Goal: Information Seeking & Learning: Learn about a topic

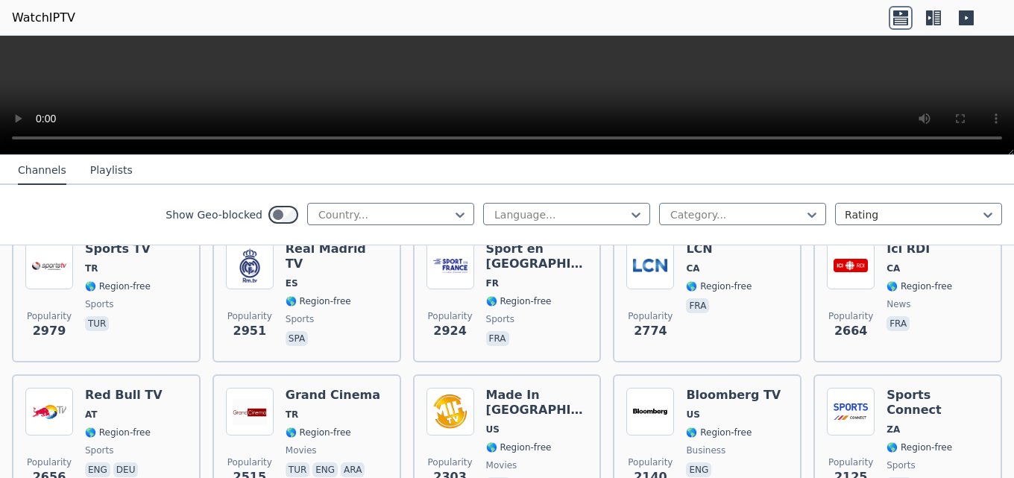
scroll to position [596, 0]
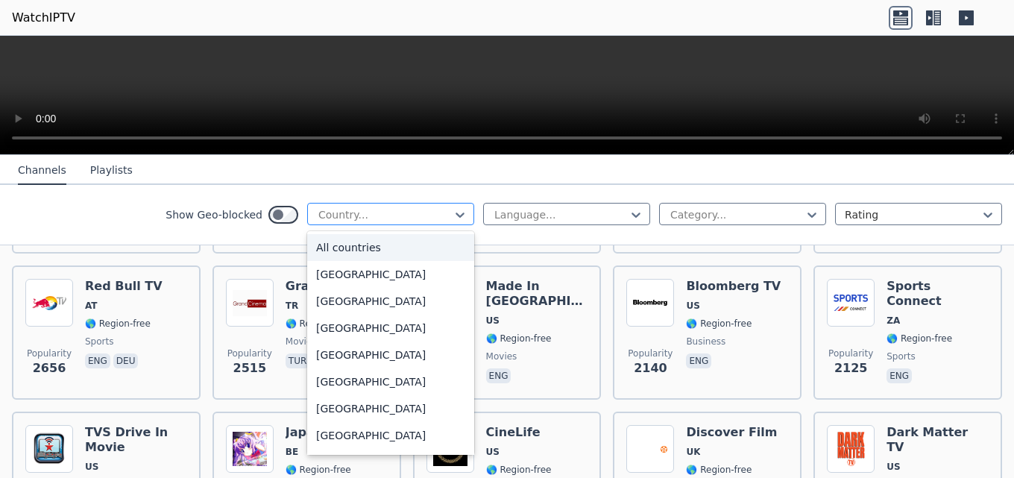
click at [337, 212] on div at bounding box center [385, 214] width 136 height 15
click at [338, 250] on div "All countries" at bounding box center [390, 247] width 167 height 27
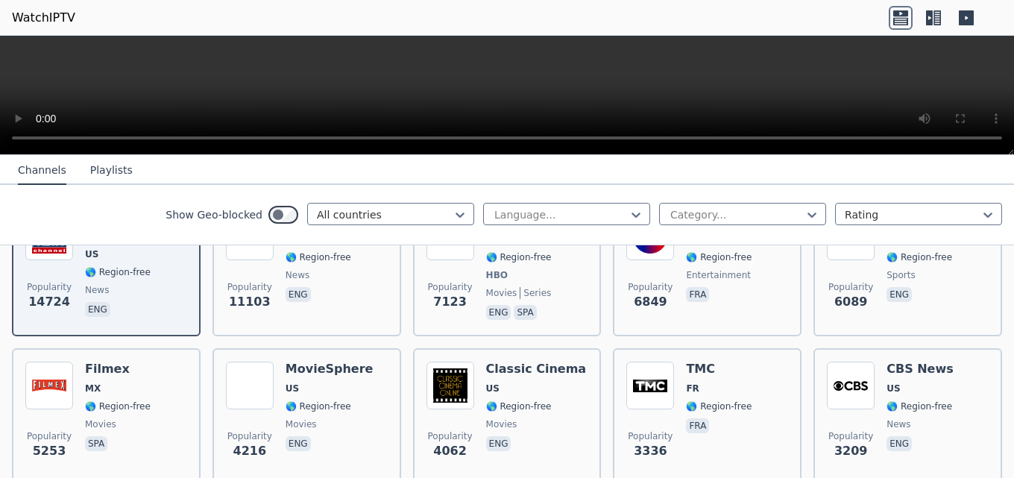
scroll to position [224, 0]
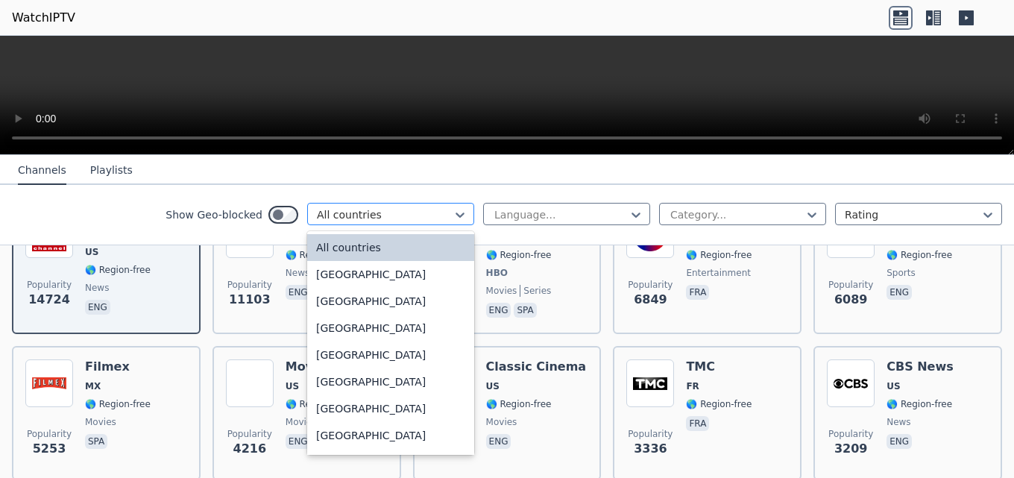
click at [355, 210] on div at bounding box center [385, 214] width 136 height 15
click at [319, 325] on div "[GEOGRAPHIC_DATA]" at bounding box center [390, 327] width 167 height 27
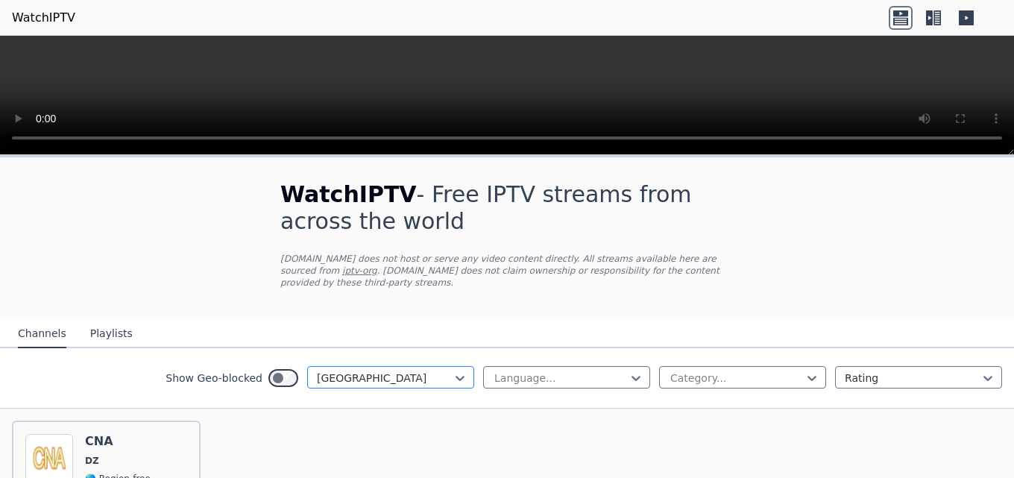
scroll to position [127, 0]
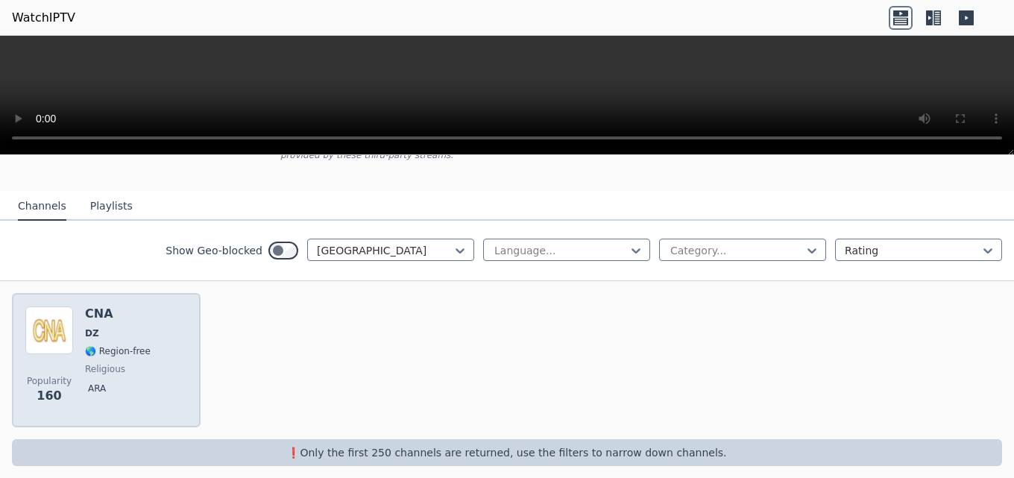
click at [86, 345] on span "🌎 Region-free" at bounding box center [118, 351] width 66 height 12
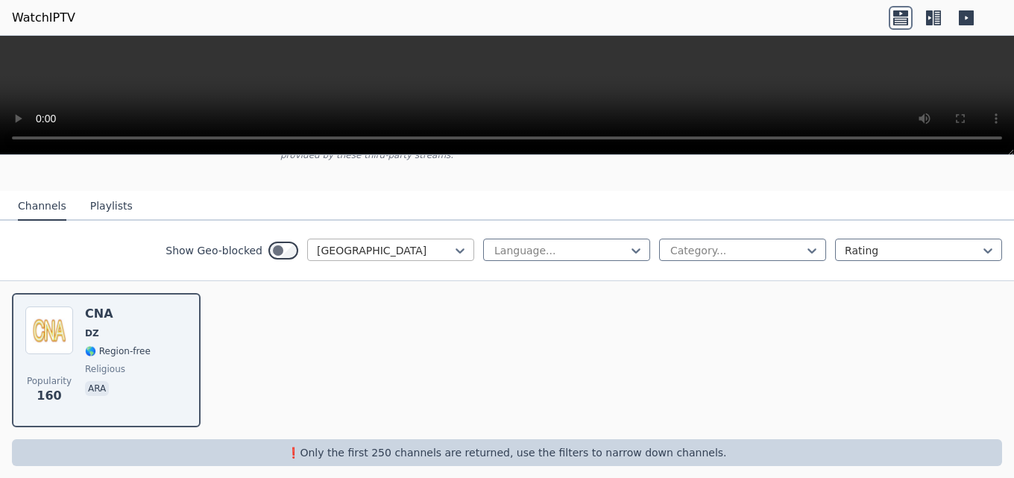
click at [317, 243] on div at bounding box center [385, 250] width 136 height 15
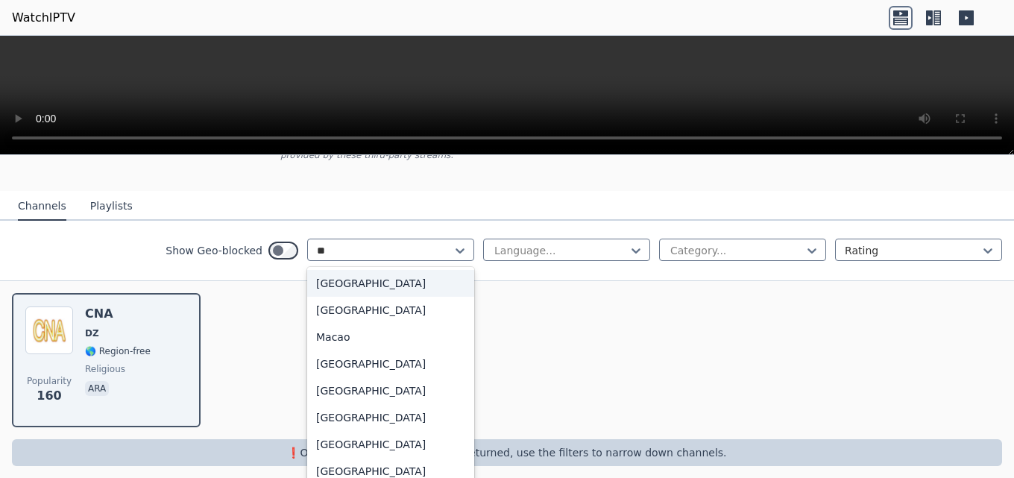
type input "***"
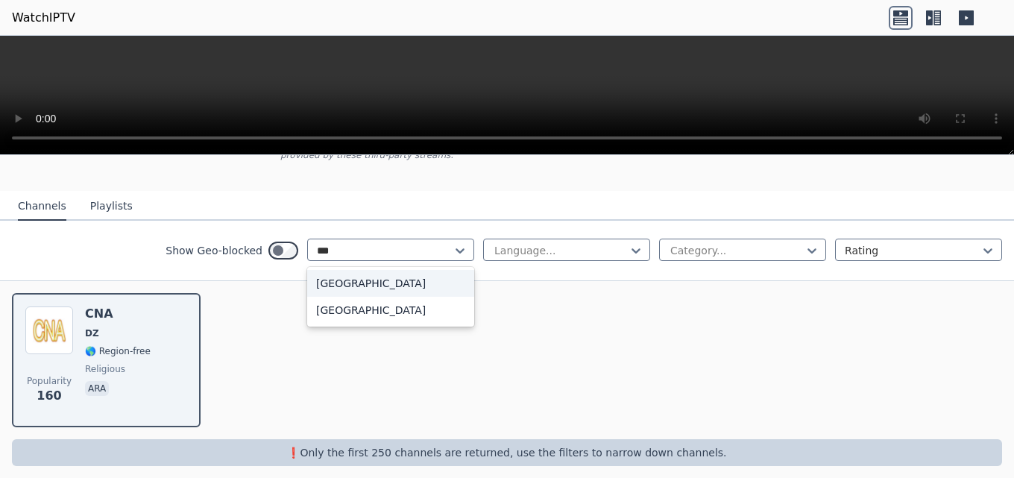
click at [330, 304] on div "[GEOGRAPHIC_DATA]" at bounding box center [390, 310] width 167 height 27
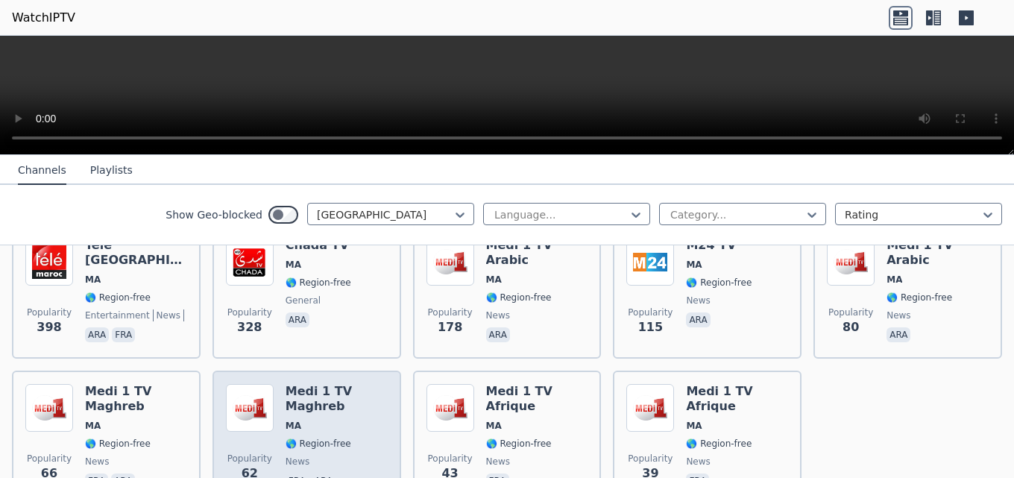
scroll to position [124, 0]
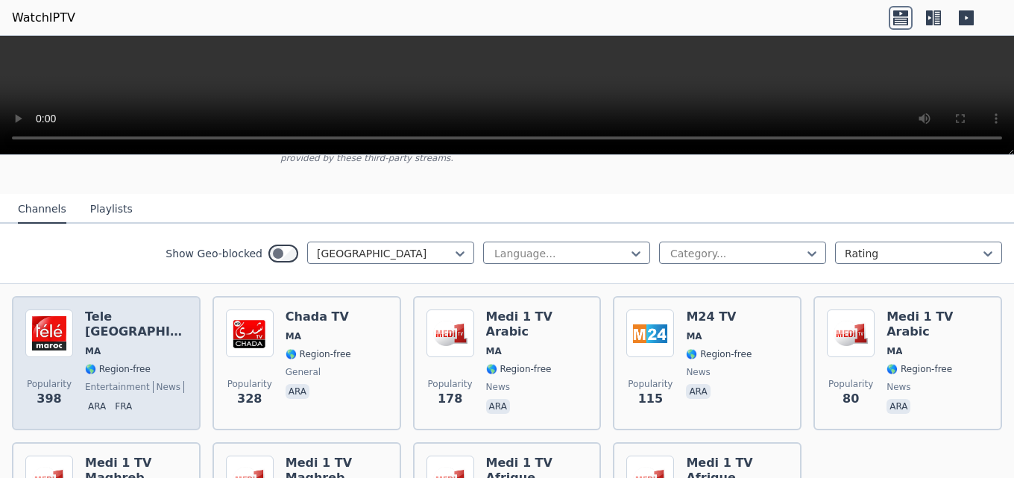
click at [130, 363] on span "🌎 Region-free" at bounding box center [118, 369] width 66 height 12
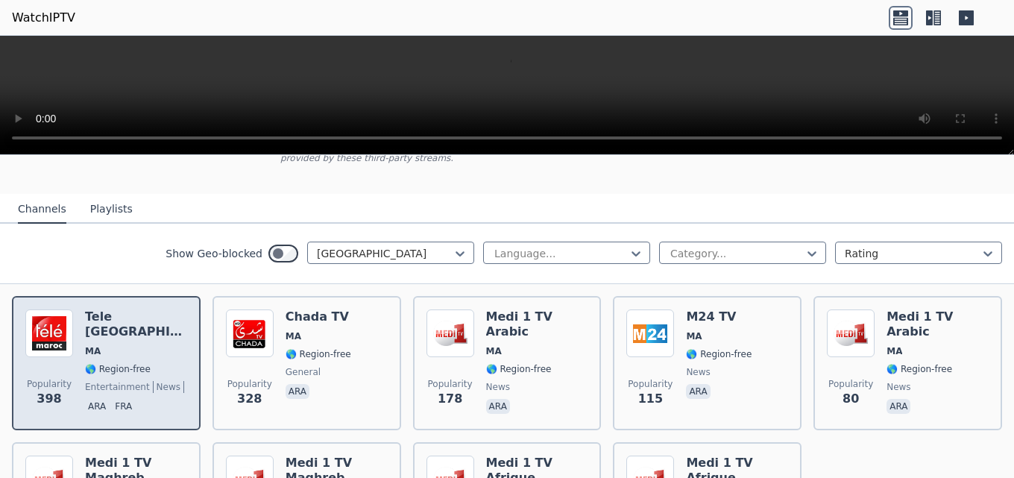
scroll to position [0, 0]
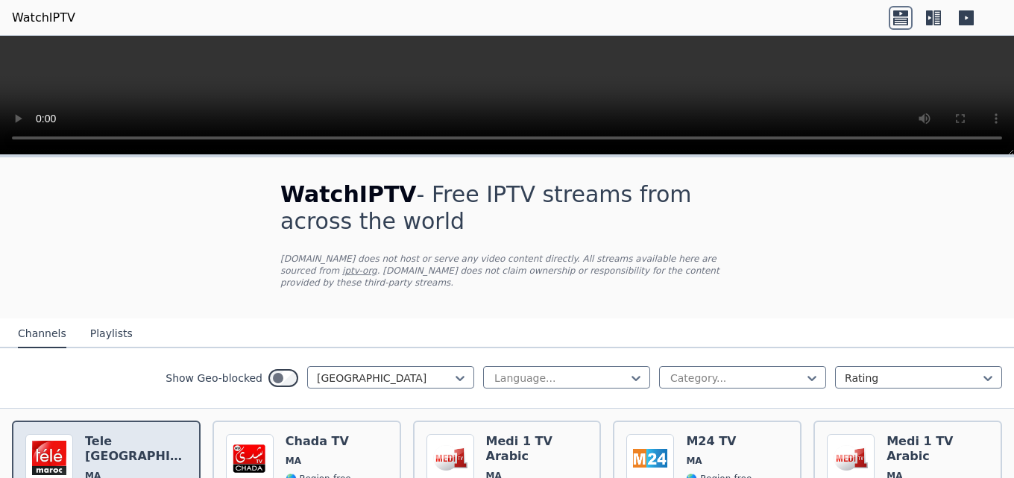
click at [122, 438] on div "Tele [GEOGRAPHIC_DATA] [GEOGRAPHIC_DATA] 🌎 Region-free entertainment news cultu…" at bounding box center [136, 487] width 102 height 107
click at [129, 469] on span "MA" at bounding box center [136, 475] width 102 height 12
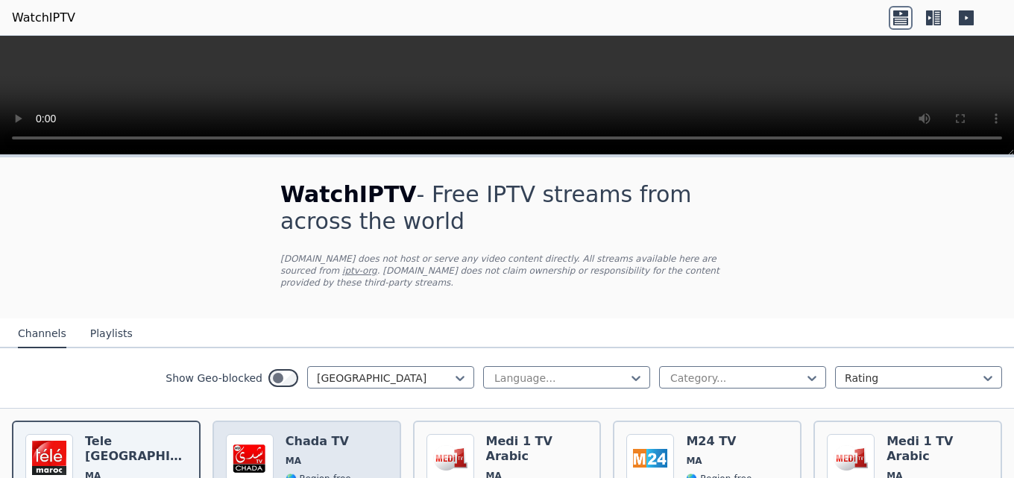
click at [319, 455] on span "MA" at bounding box center [318, 461] width 66 height 12
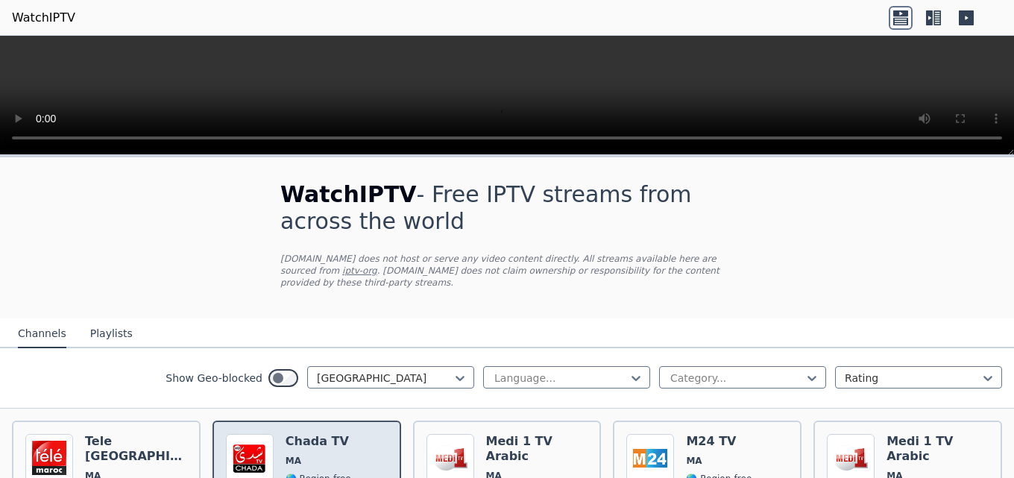
click at [332, 455] on span "MA" at bounding box center [318, 461] width 66 height 12
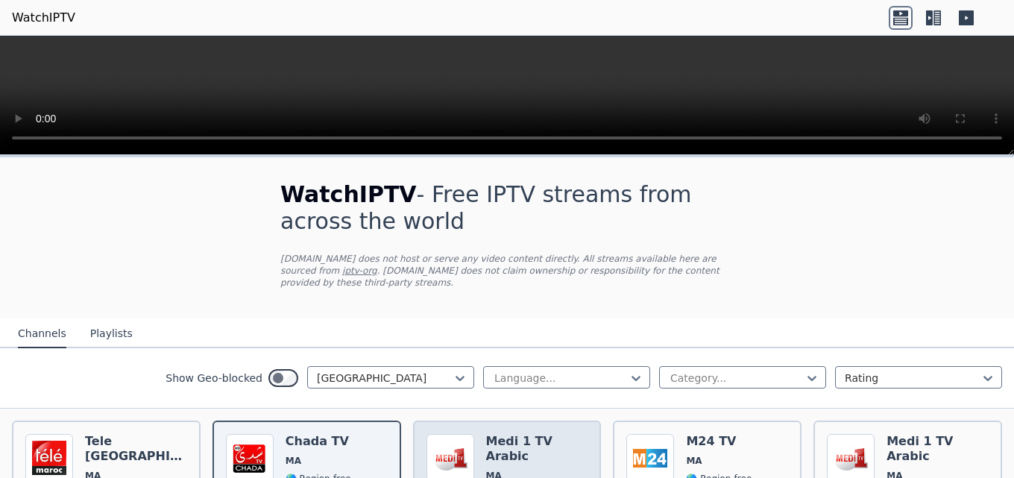
click at [516, 469] on span "MA" at bounding box center [537, 475] width 102 height 12
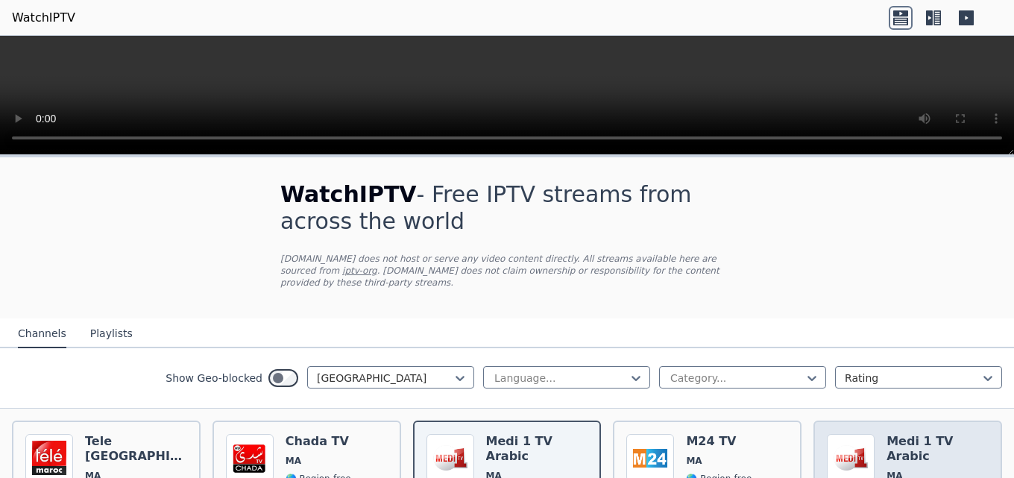
click at [903, 437] on h6 "Medi 1 TV Arabic" at bounding box center [937, 449] width 102 height 30
